Goal: Find contact information: Find contact information

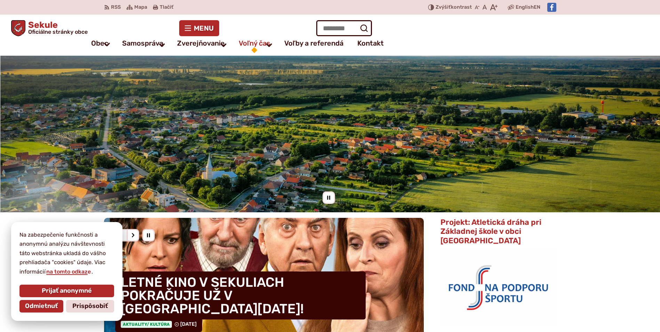
click at [270, 40] on span "Voľný čas" at bounding box center [255, 43] width 32 height 14
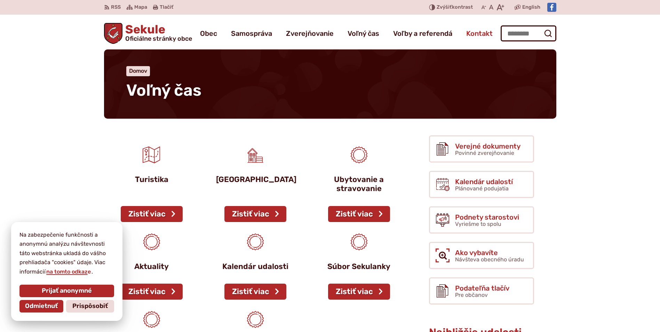
click at [476, 31] on span "Kontakt" at bounding box center [479, 33] width 26 height 19
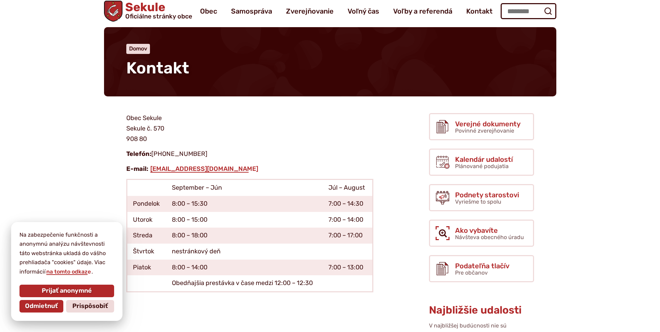
scroll to position [35, 0]
